Goal: Task Accomplishment & Management: Manage account settings

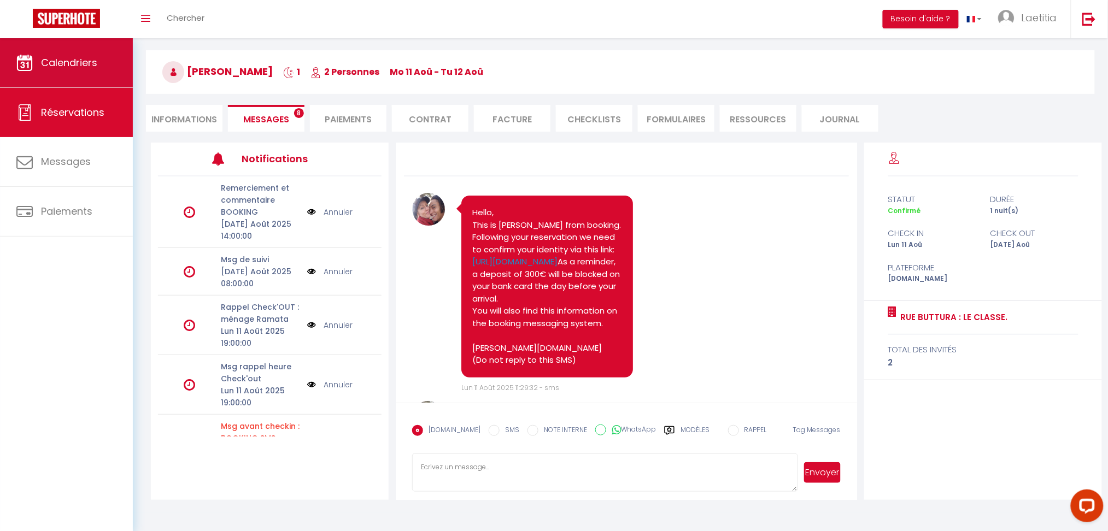
scroll to position [4532, 0]
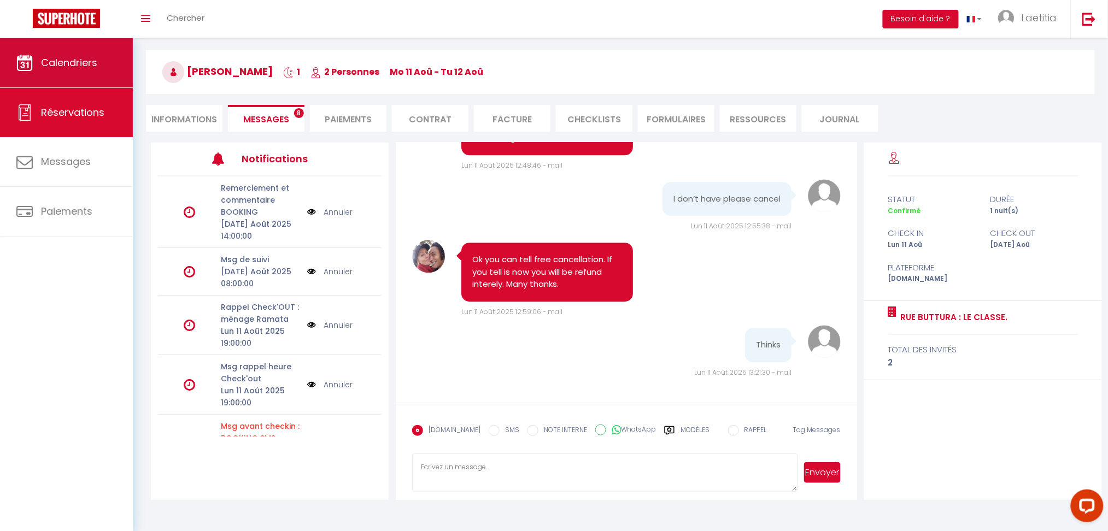
click at [81, 64] on span "Calendriers" at bounding box center [69, 63] width 56 height 14
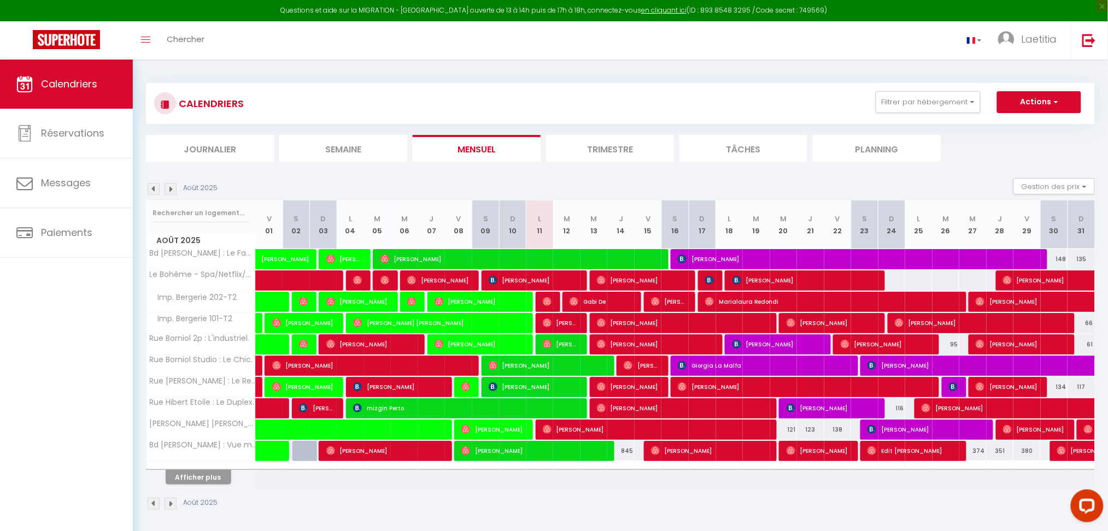
click at [155, 191] on img at bounding box center [154, 189] width 12 height 12
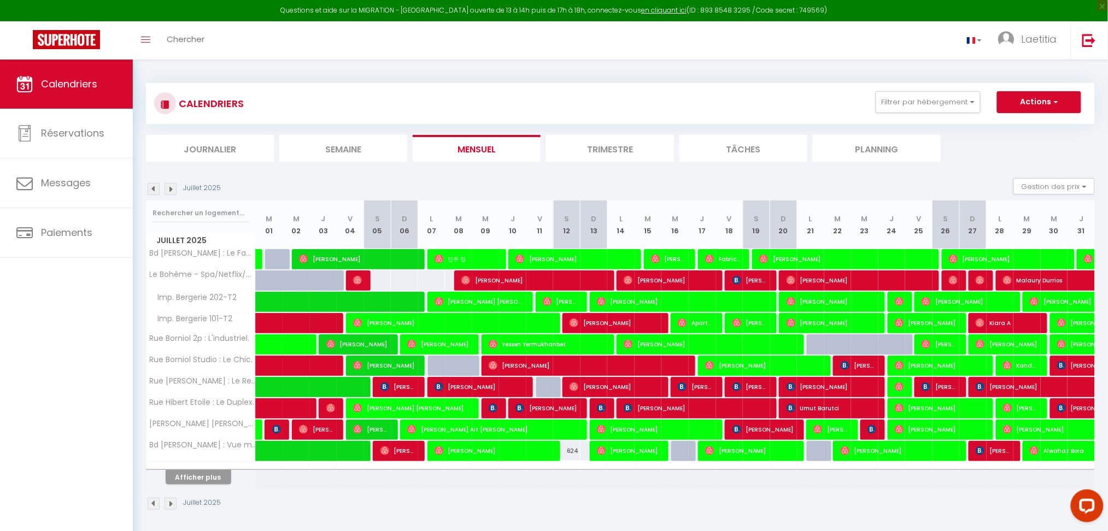
click at [155, 191] on img at bounding box center [154, 189] width 12 height 12
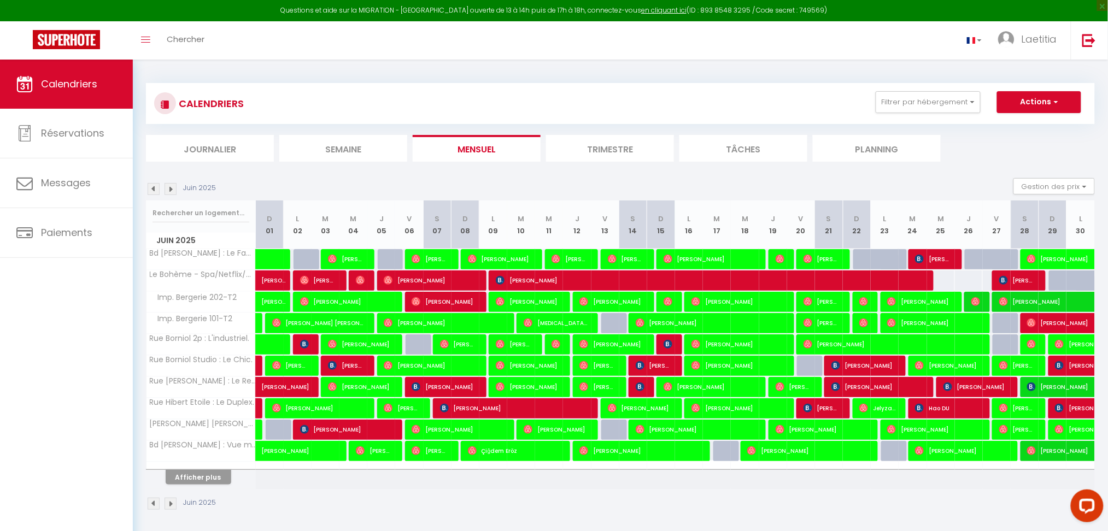
click at [155, 191] on img at bounding box center [154, 189] width 12 height 12
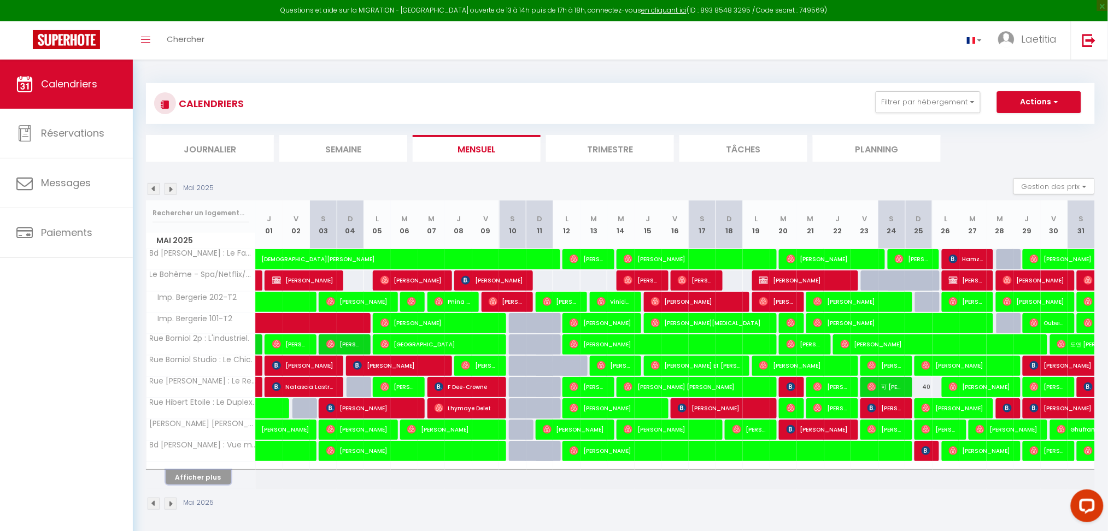
click at [202, 479] on button "Afficher plus" at bounding box center [199, 477] width 66 height 15
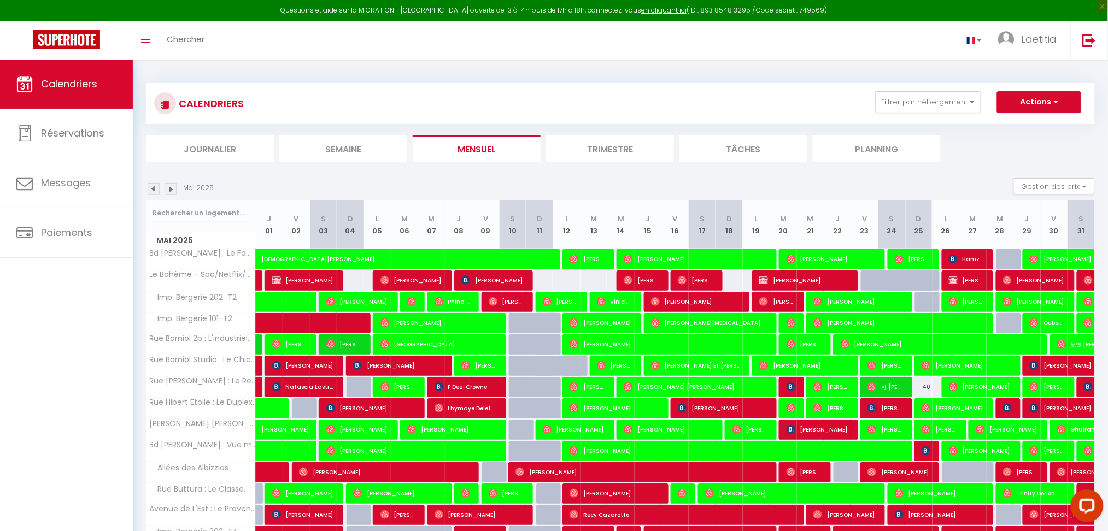
click at [637, 144] on li "Trimestre" at bounding box center [610, 148] width 128 height 27
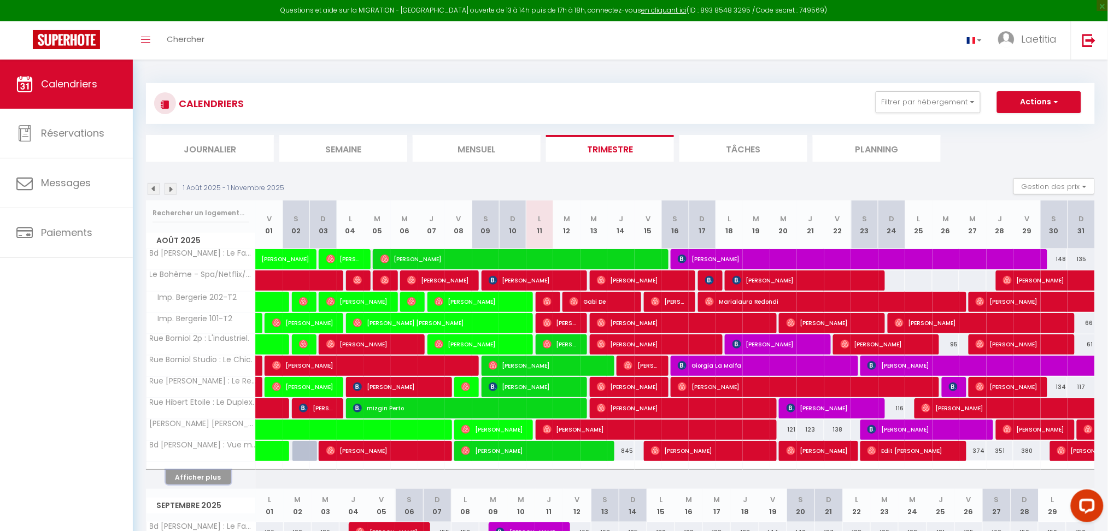
click at [195, 475] on button "Afficher plus" at bounding box center [199, 477] width 66 height 15
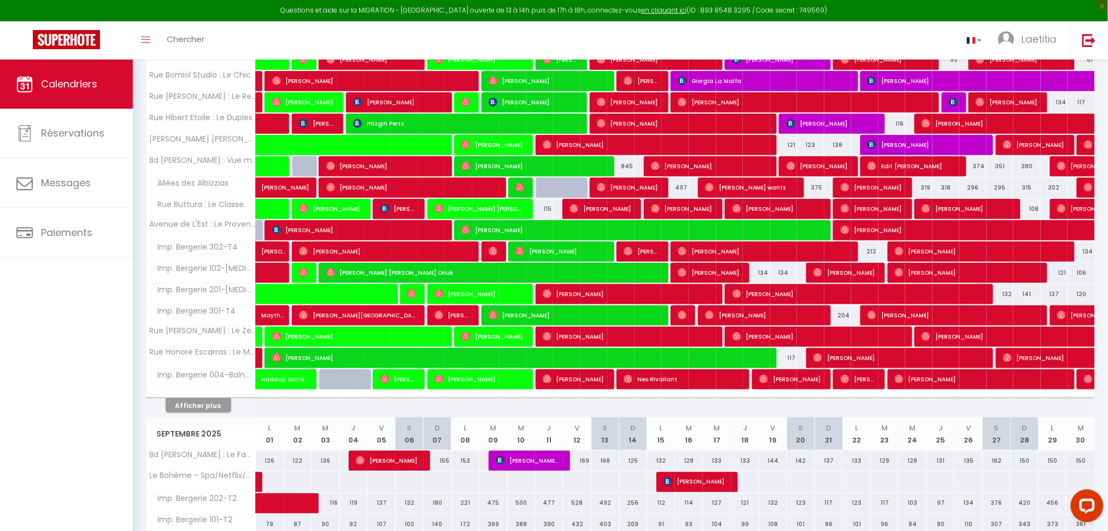
scroll to position [291, 0]
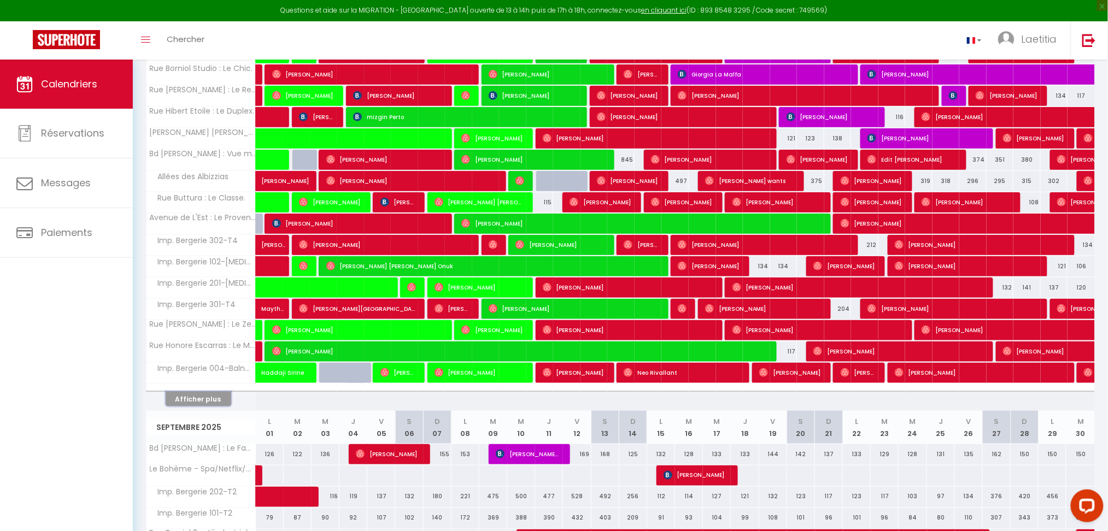
click at [205, 398] on button "Afficher plus" at bounding box center [199, 399] width 66 height 15
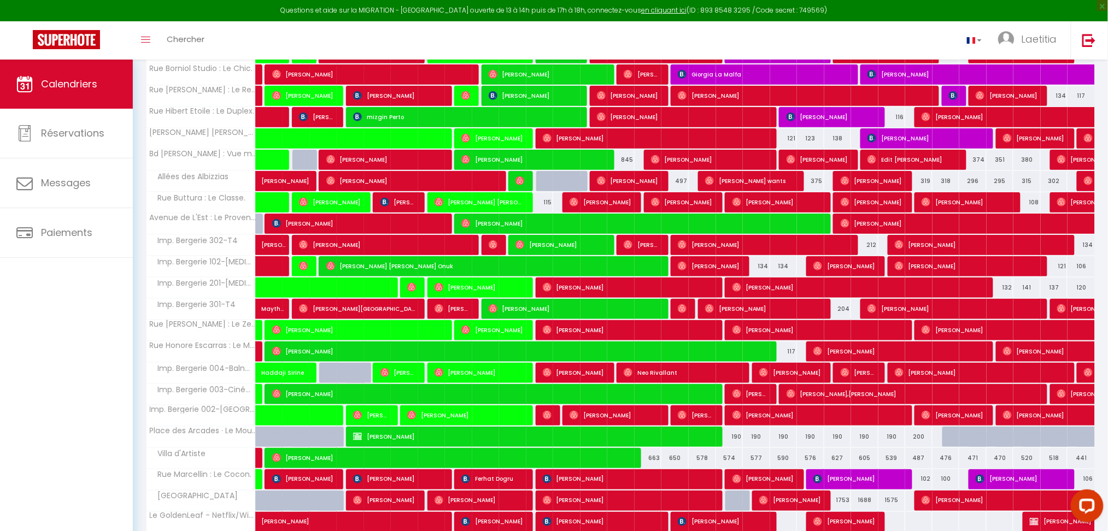
select select
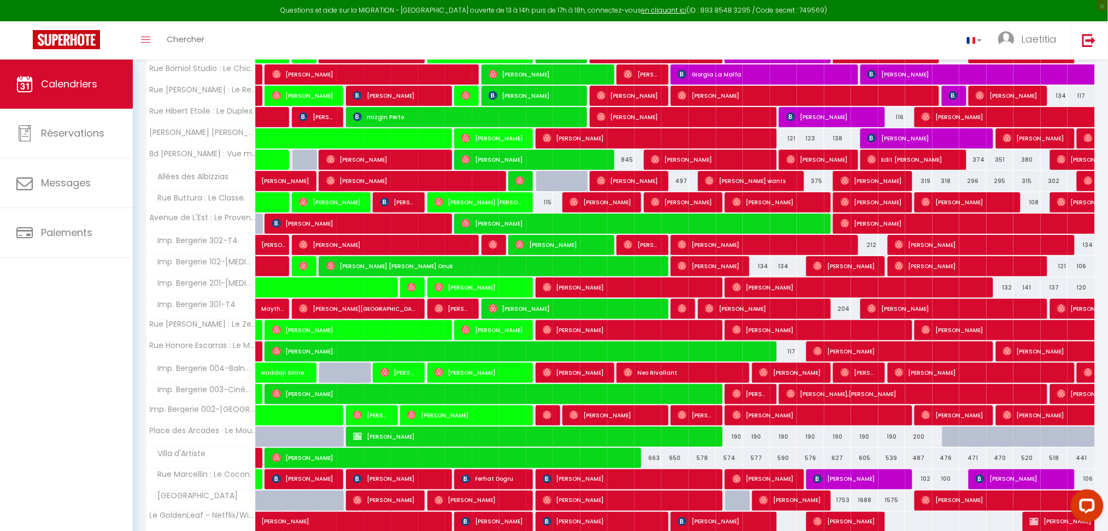
select select
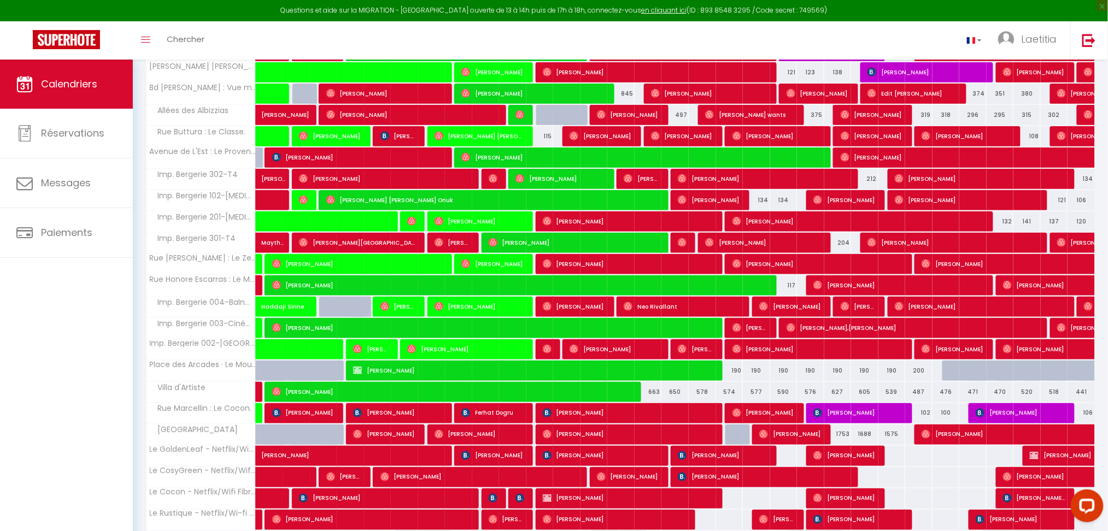
scroll to position [364, 0]
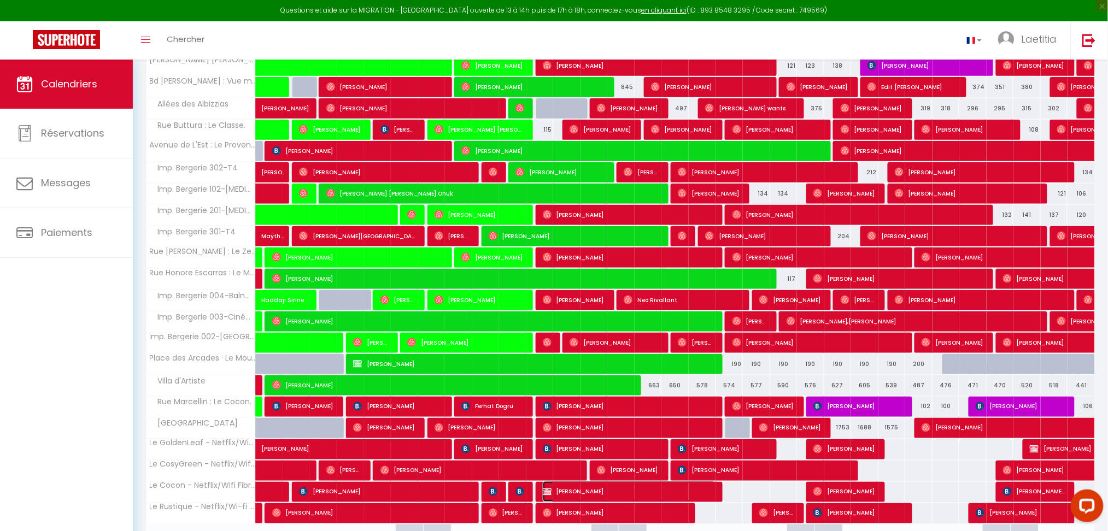
click at [569, 495] on span "[PERSON_NAME]" at bounding box center [629, 491] width 173 height 21
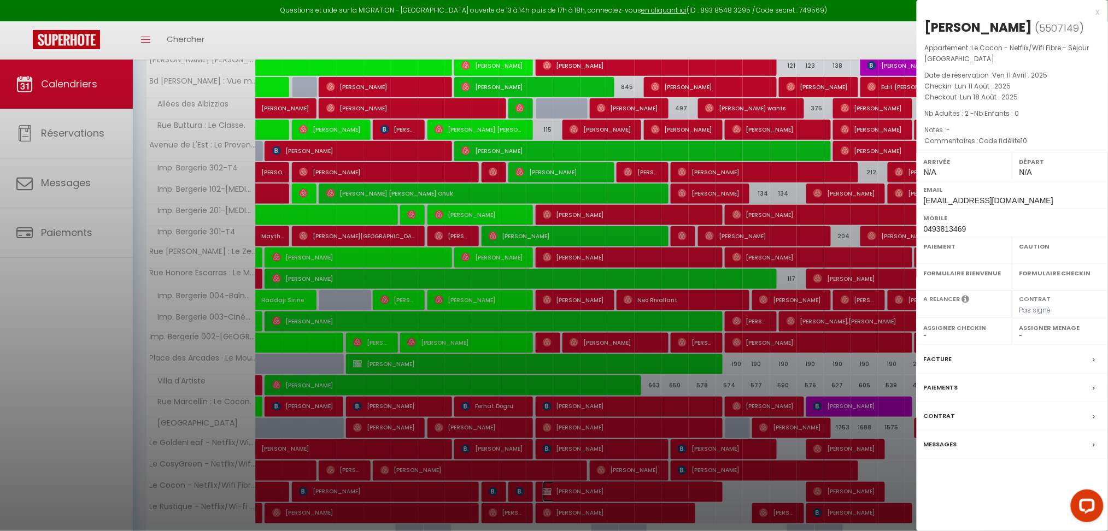
select select "OK"
select select "KO"
select select "0"
select select "1"
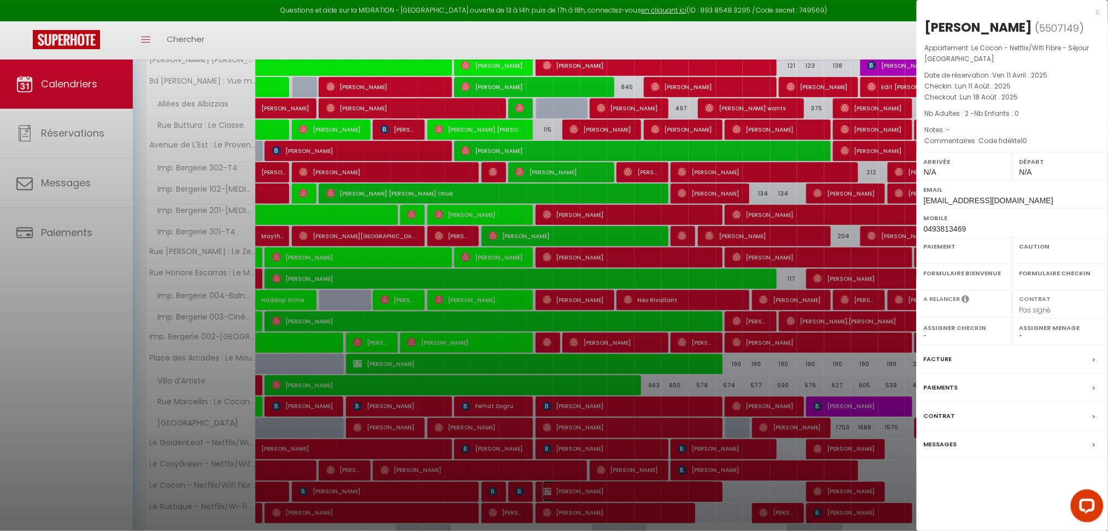
select select
select select "38031"
click at [1035, 92] on p "Checkout : Lun 18 Août . 2025" at bounding box center [1012, 97] width 175 height 11
click at [1040, 31] on span "5507149" at bounding box center [1060, 28] width 40 height 14
click at [997, 432] on div "Messages" at bounding box center [1012, 445] width 191 height 28
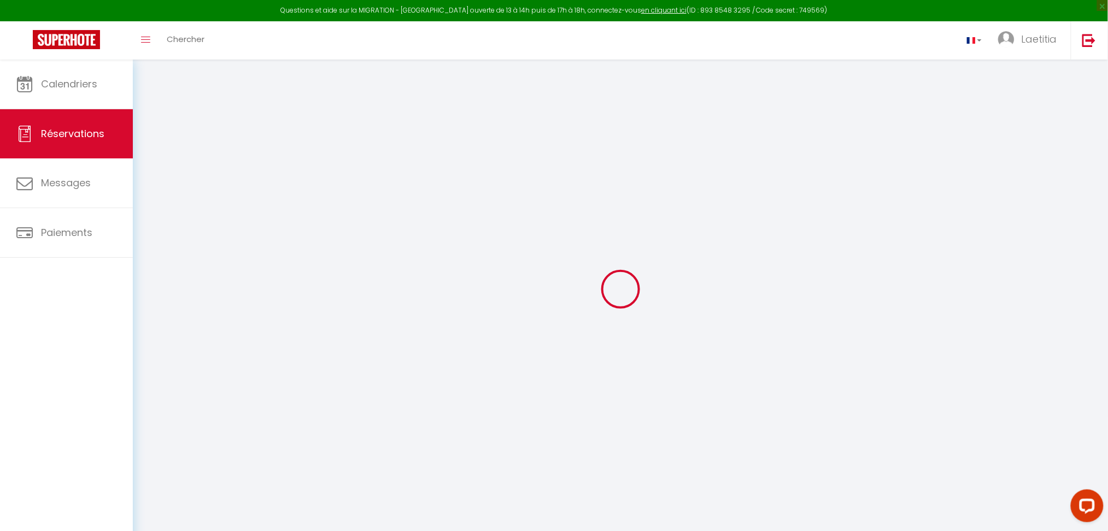
select select
checkbox input "false"
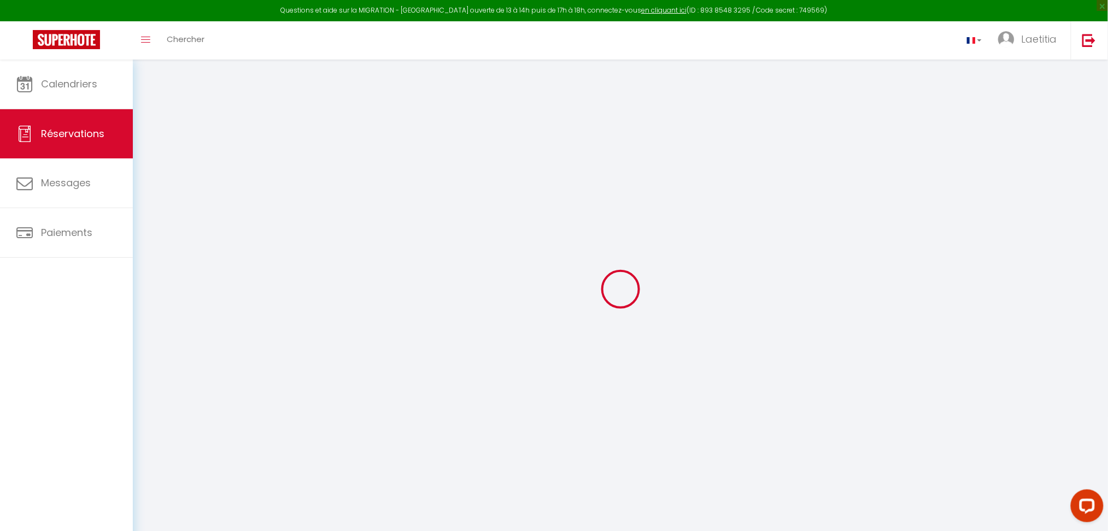
select select
checkbox input "false"
type textarea "Code fidélite10"
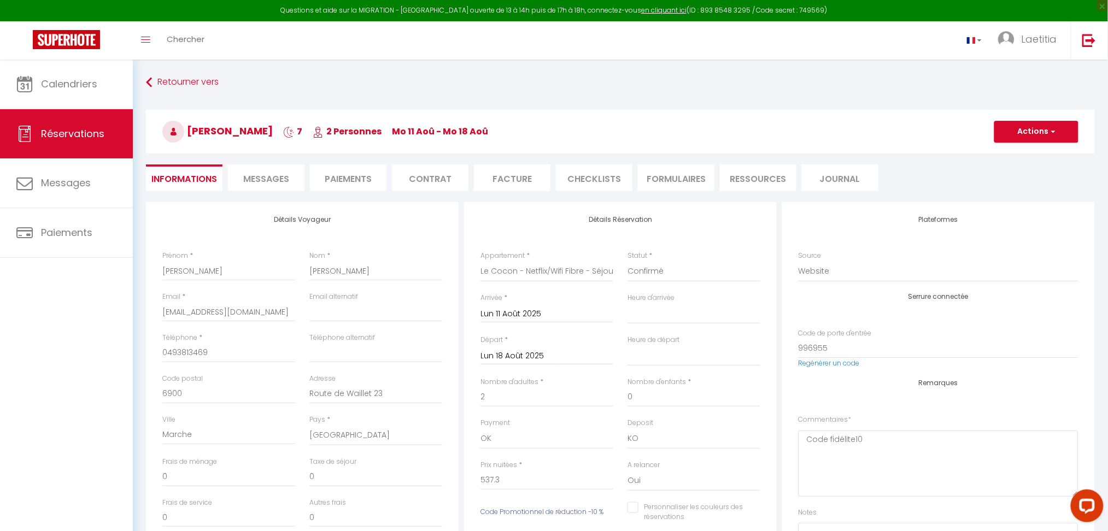
type input "39"
type input "7"
select select
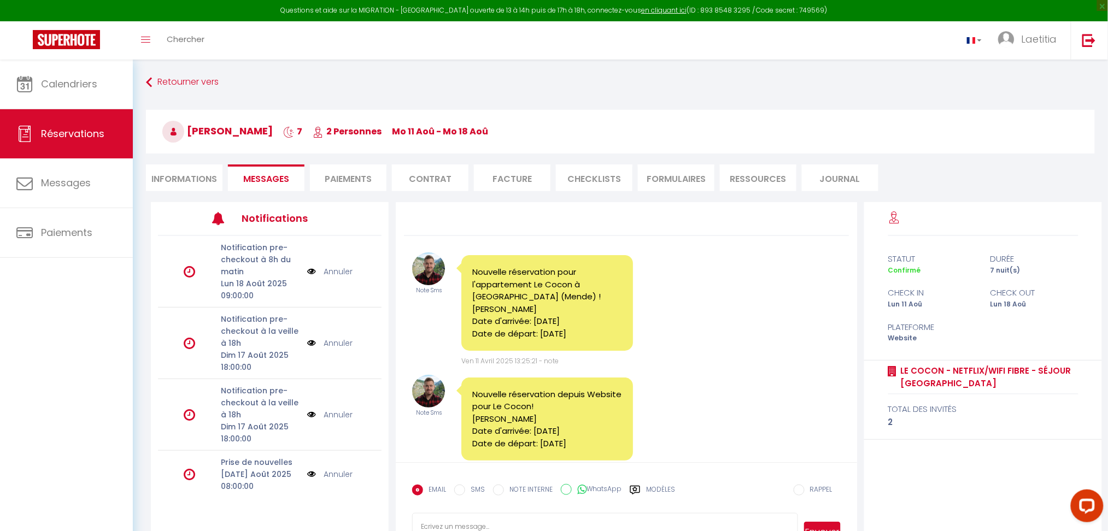
select select
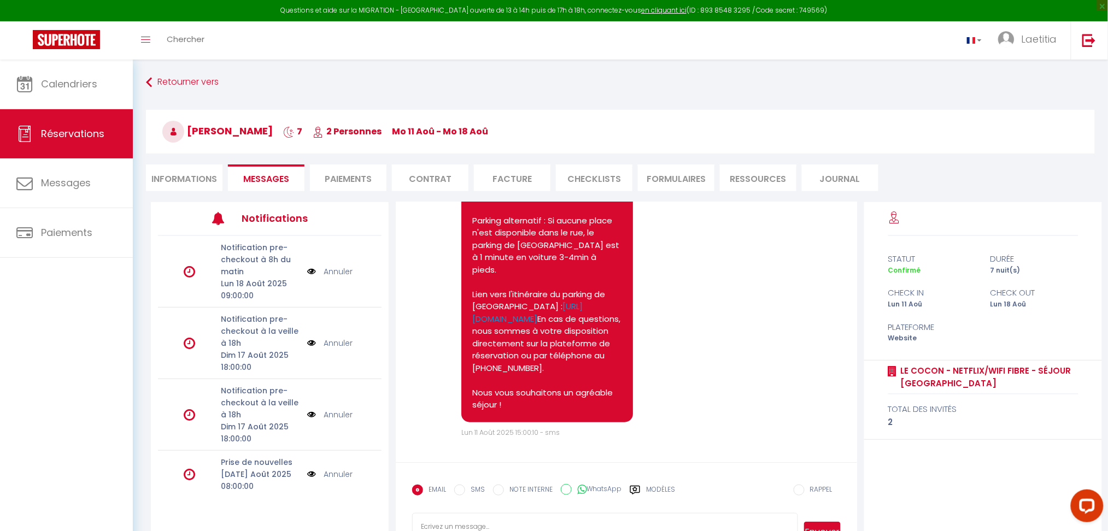
select select
click at [165, 179] on li "Informations" at bounding box center [184, 178] width 77 height 27
select select
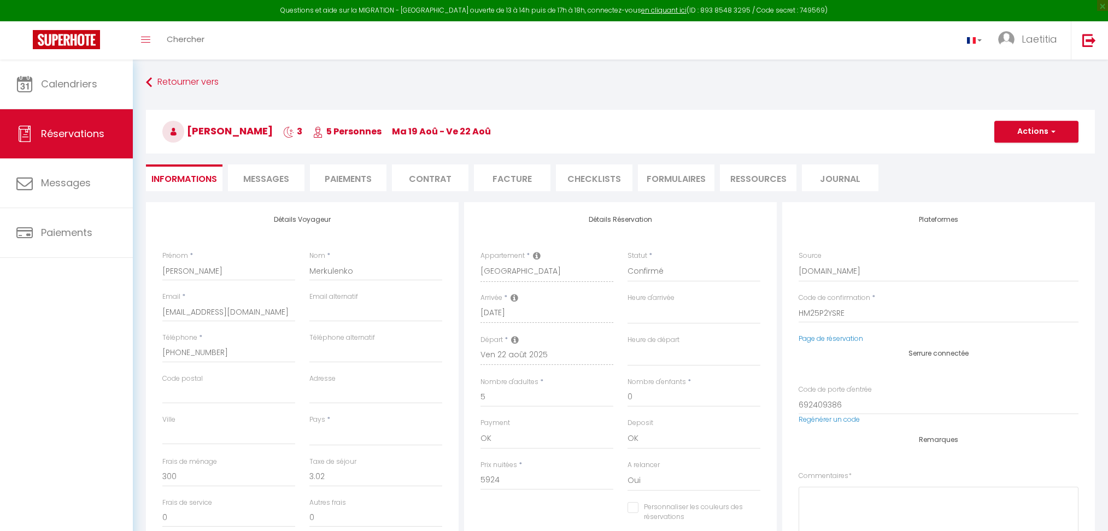
select select
select select "9964"
select select
select select "1"
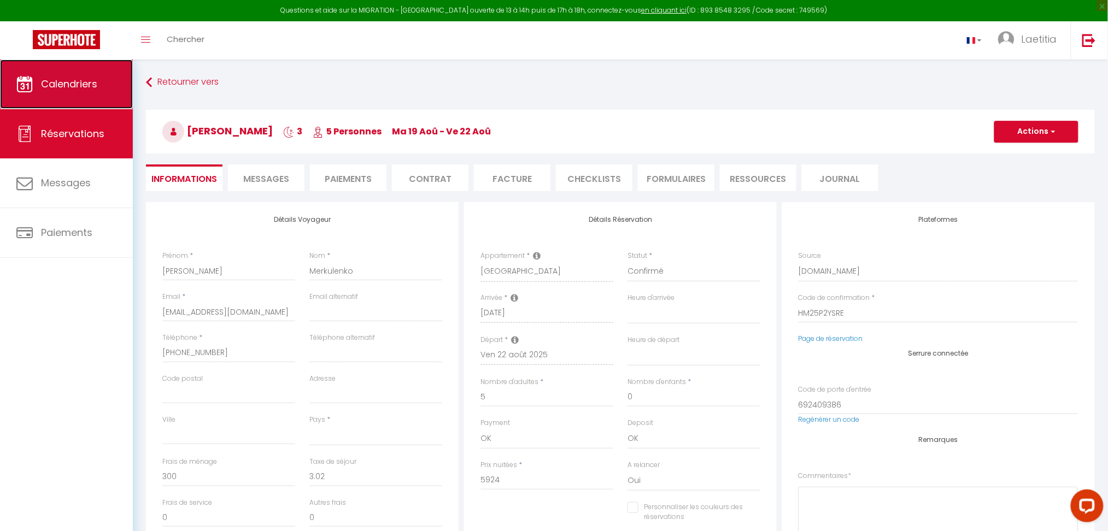
click at [46, 77] on span "Calendriers" at bounding box center [69, 84] width 56 height 14
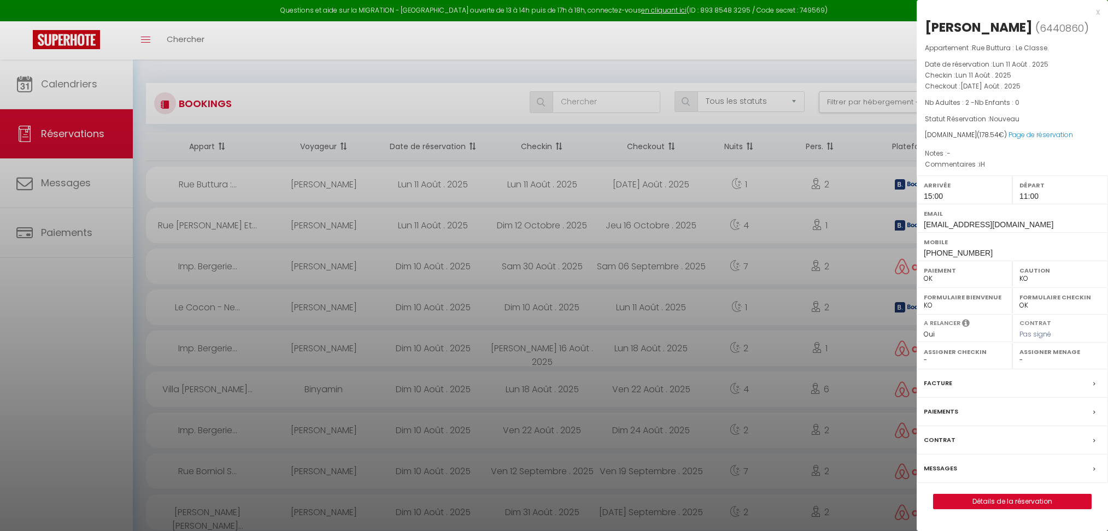
select select "KO"
select select "0"
click at [1097, 9] on div "x" at bounding box center [1008, 11] width 183 height 13
